Goal: Find specific page/section: Find specific page/section

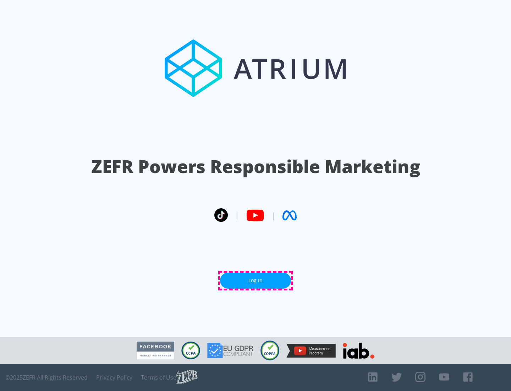
click at [256, 280] on link "Log In" at bounding box center [255, 280] width 71 height 16
